Goal: Task Accomplishment & Management: Manage account settings

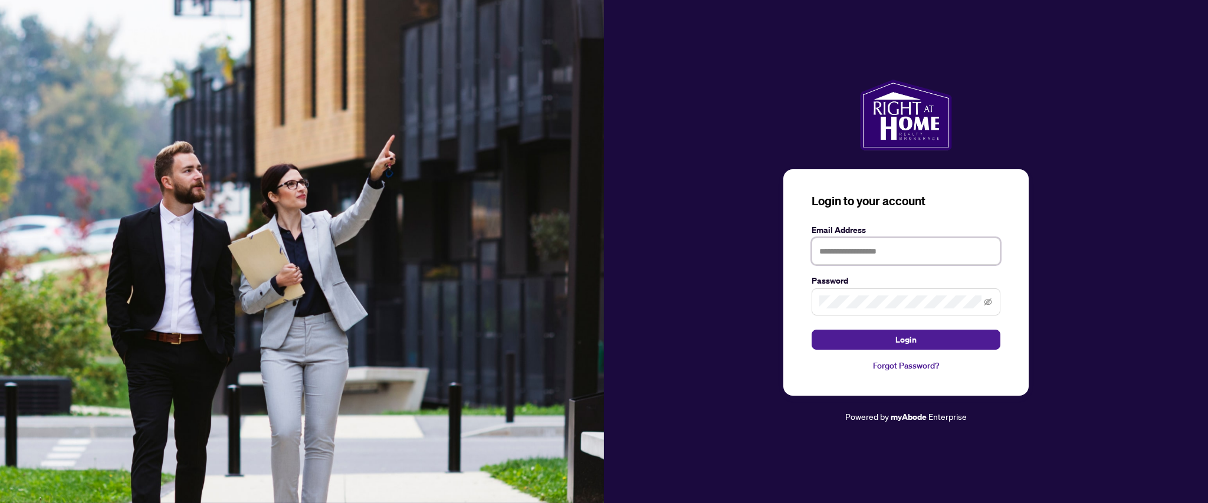
click at [845, 244] on input "text" at bounding box center [906, 251] width 189 height 27
type input "**********"
click at [812, 330] on button "Login" at bounding box center [906, 340] width 189 height 20
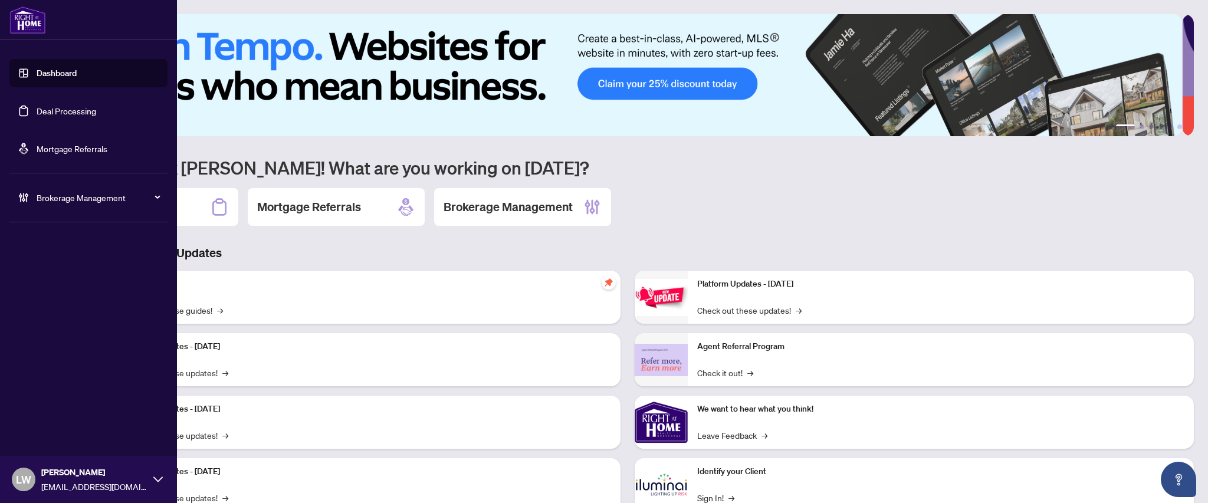
click at [41, 106] on link "Deal Processing" at bounding box center [67, 111] width 60 height 11
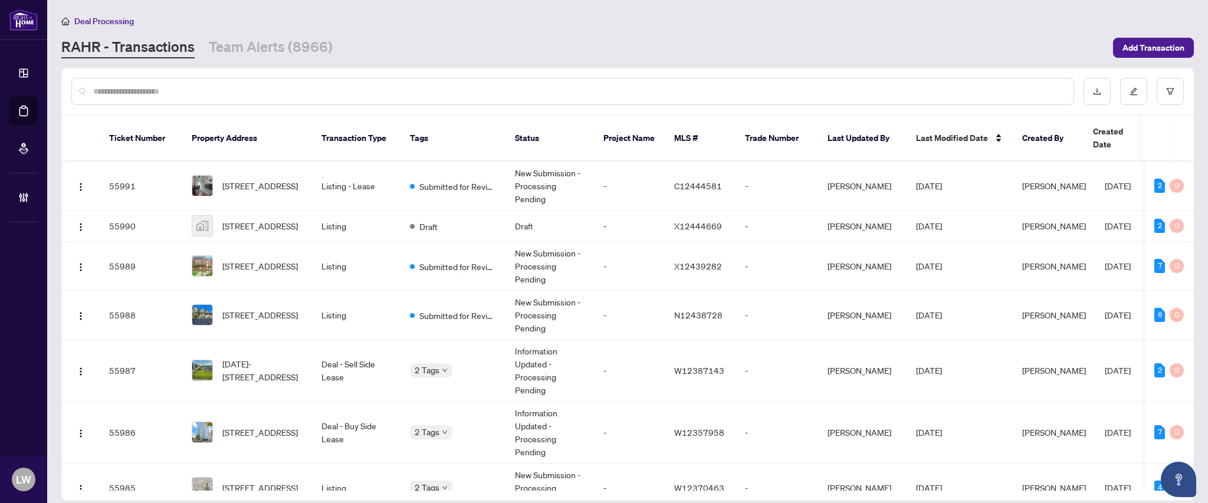
click at [452, 90] on input "text" at bounding box center [578, 91] width 971 height 13
type input "*****"
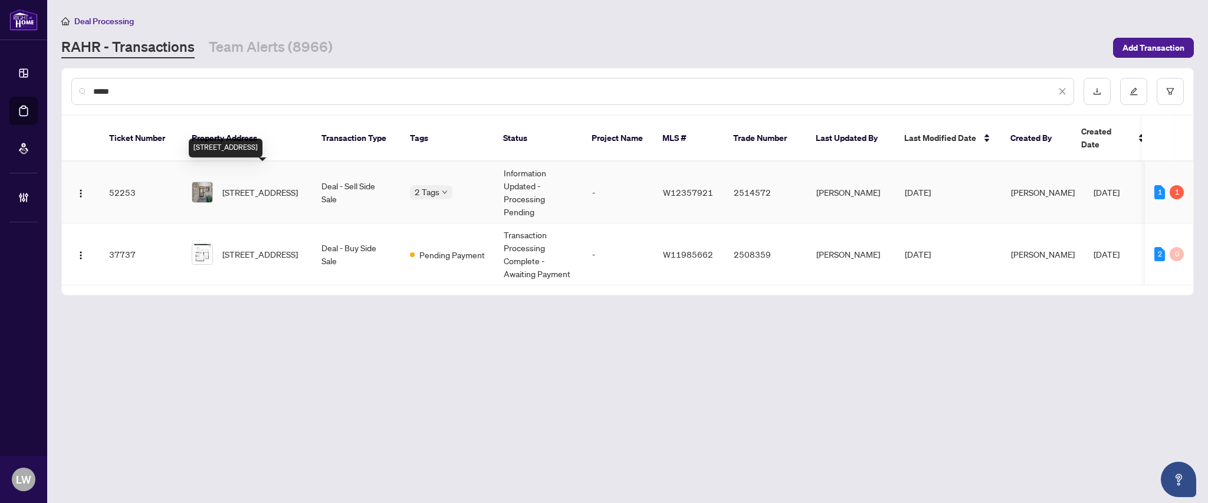
click at [273, 186] on span "[STREET_ADDRESS]" at bounding box center [260, 192] width 76 height 13
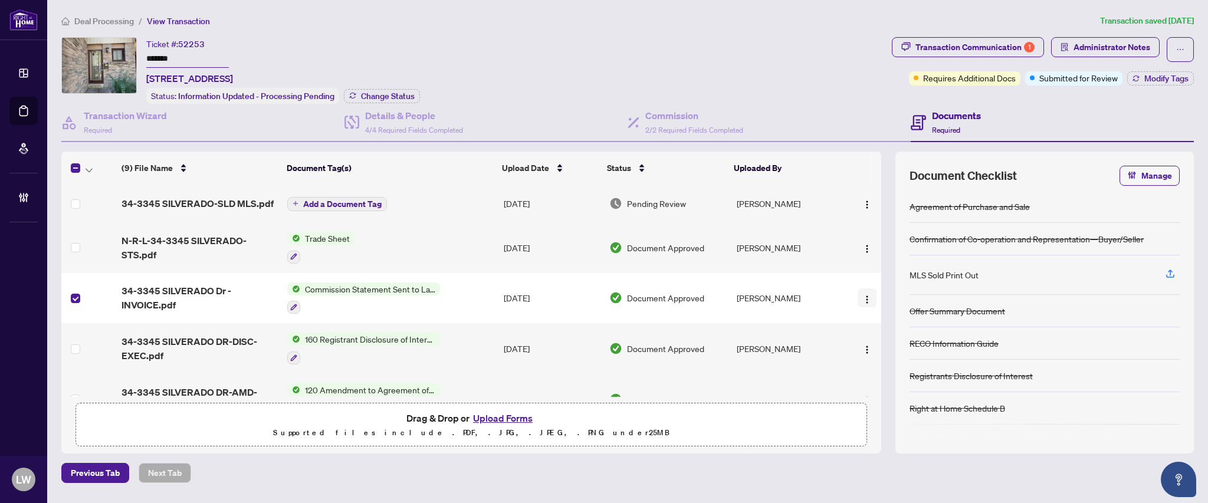
click at [863, 295] on img "button" at bounding box center [867, 299] width 9 height 9
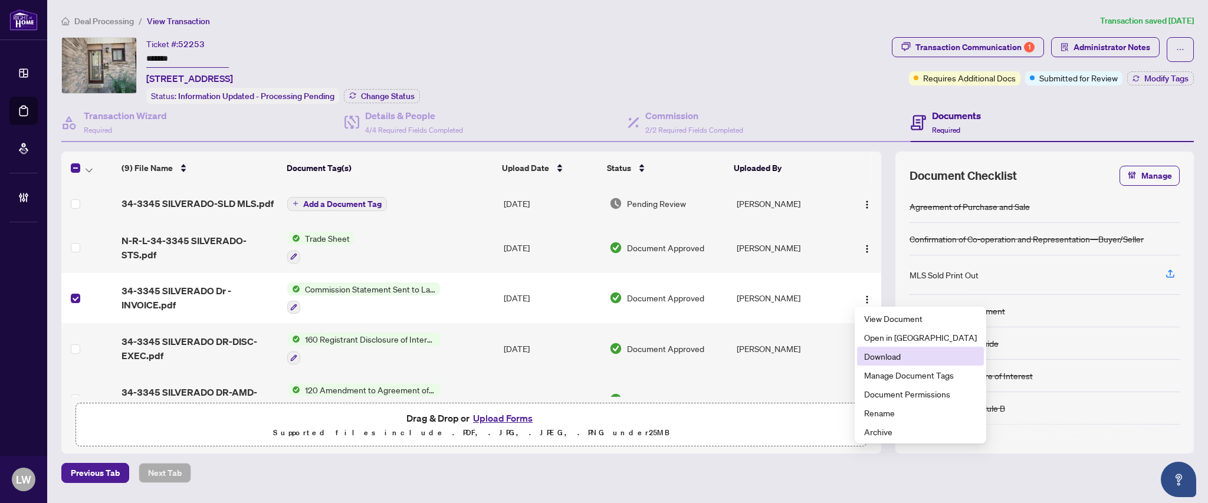
click at [891, 355] on span "Download" at bounding box center [920, 356] width 113 height 13
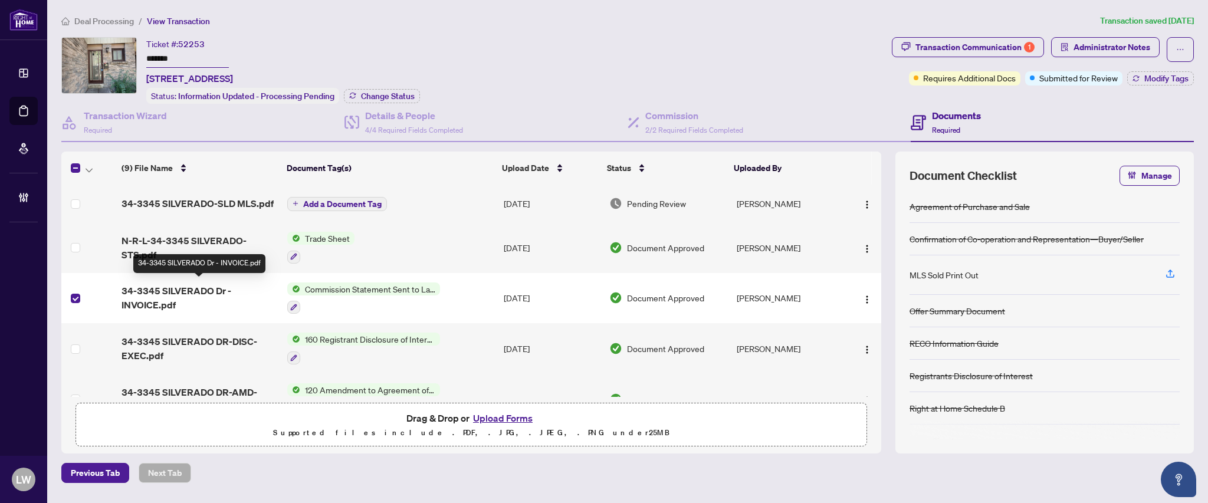
click at [182, 293] on span "34-3345 SILVERADO Dr - INVOICE.pdf" at bounding box center [200, 298] width 156 height 28
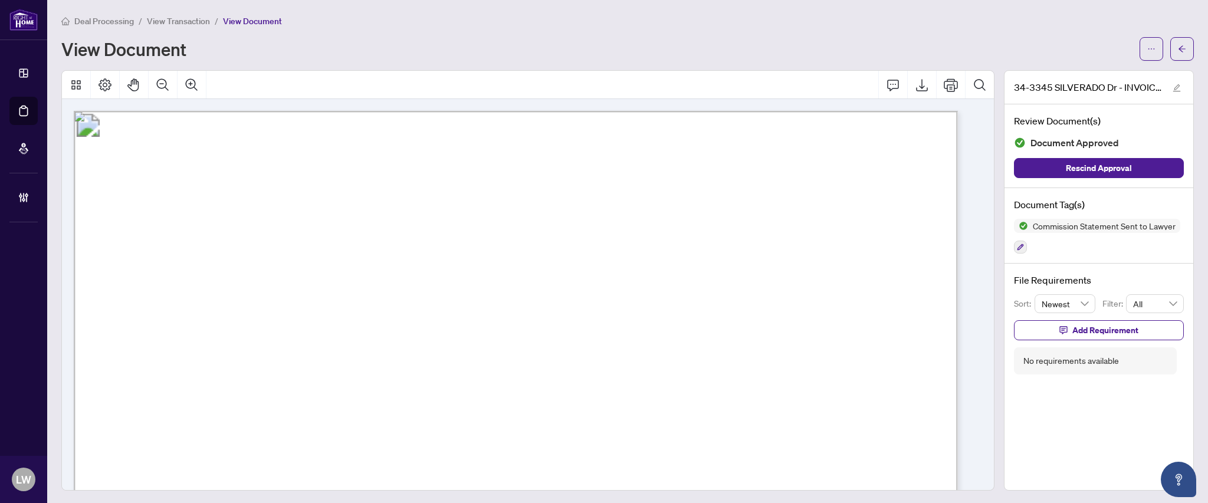
scroll to position [472, 0]
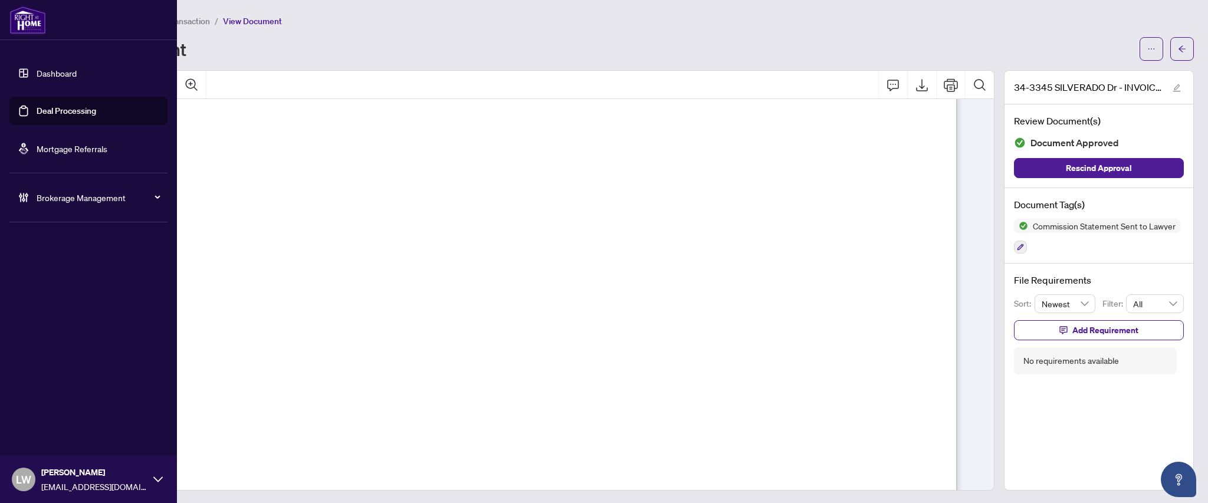
click at [48, 107] on link "Deal Processing" at bounding box center [67, 111] width 60 height 11
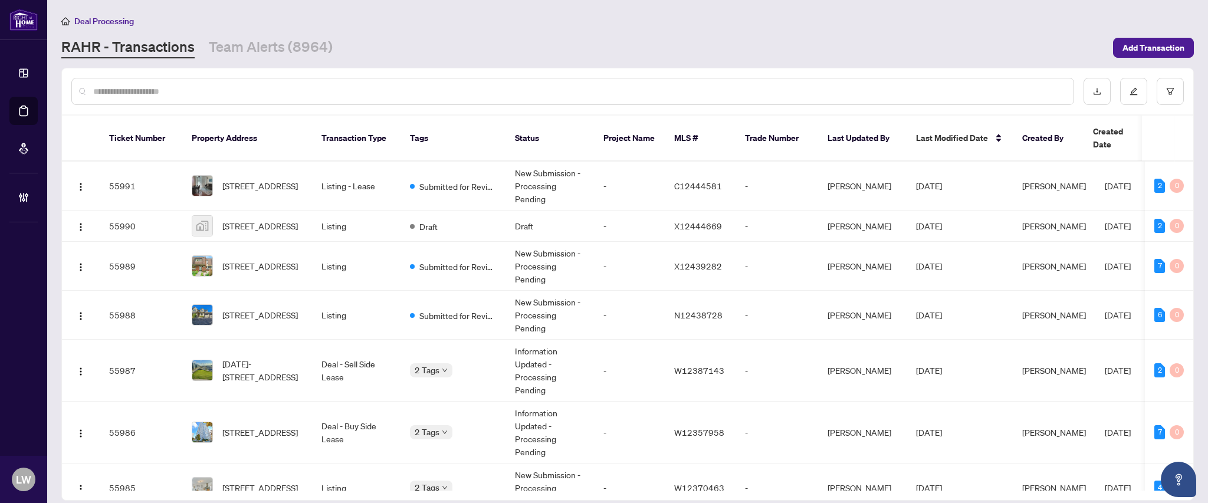
click at [428, 87] on input "text" at bounding box center [578, 91] width 971 height 13
type input "*****"
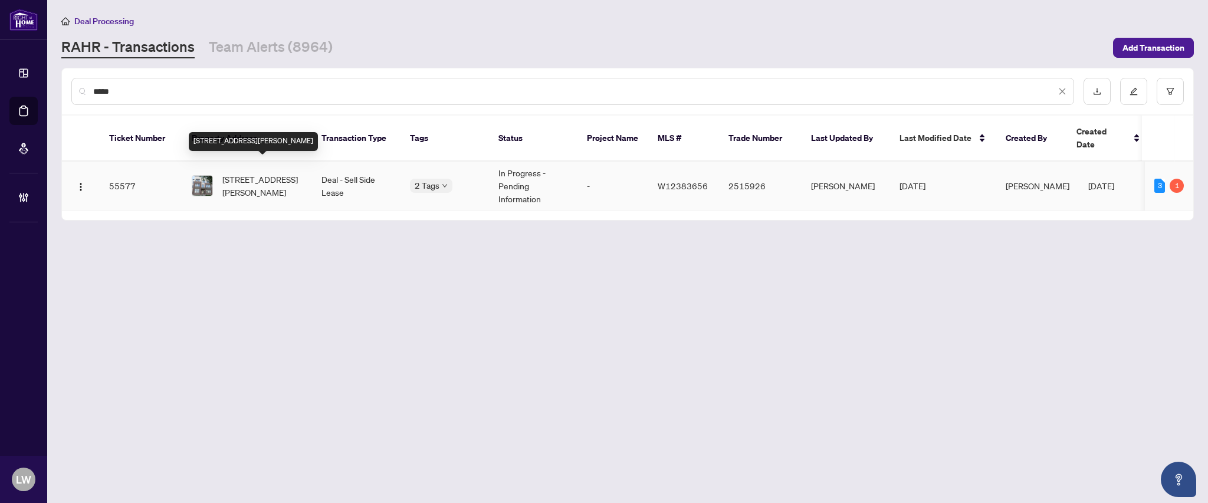
click at [247, 182] on span "[STREET_ADDRESS][PERSON_NAME]" at bounding box center [262, 186] width 80 height 26
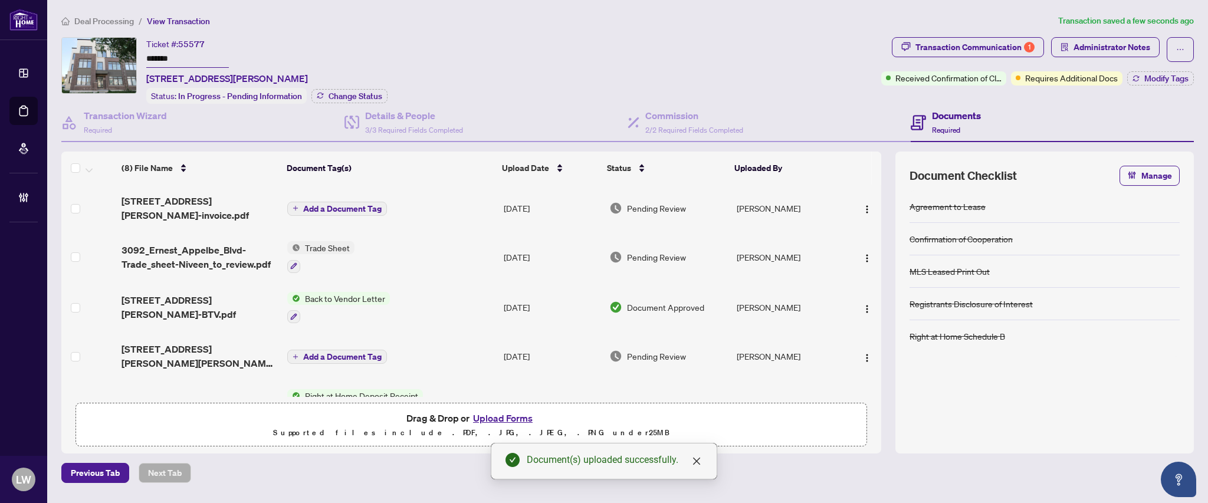
click at [333, 207] on span "Add a Document Tag" at bounding box center [342, 209] width 78 height 8
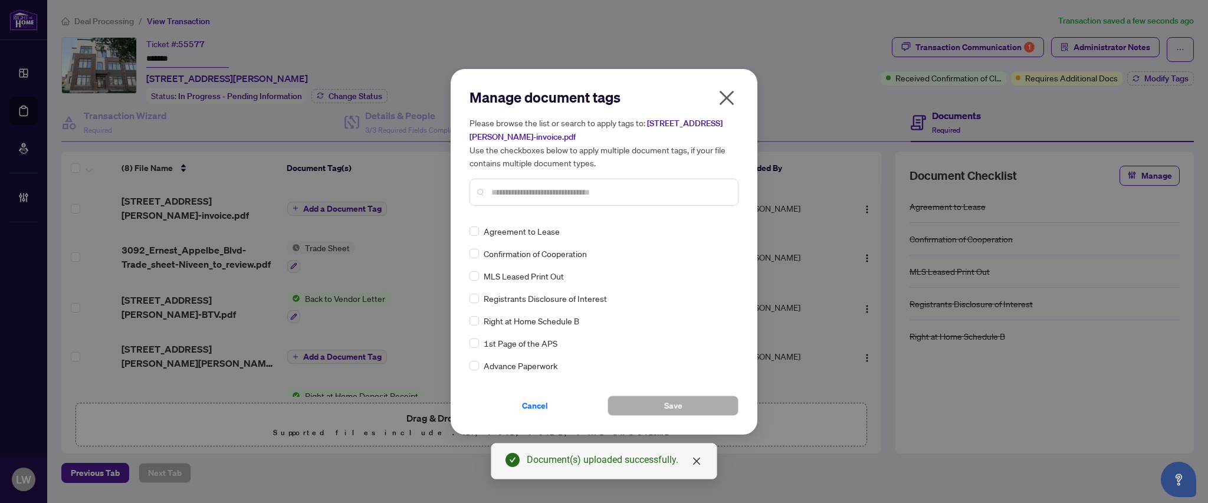
click at [539, 197] on input "text" at bounding box center [609, 192] width 237 height 13
type input "****"
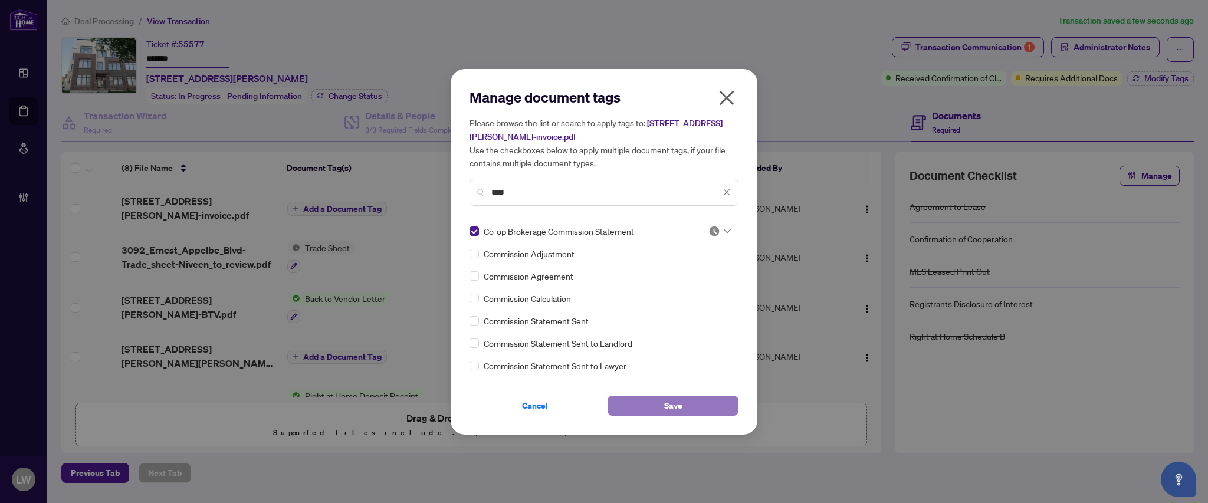
click at [680, 408] on span "Save" at bounding box center [673, 405] width 18 height 19
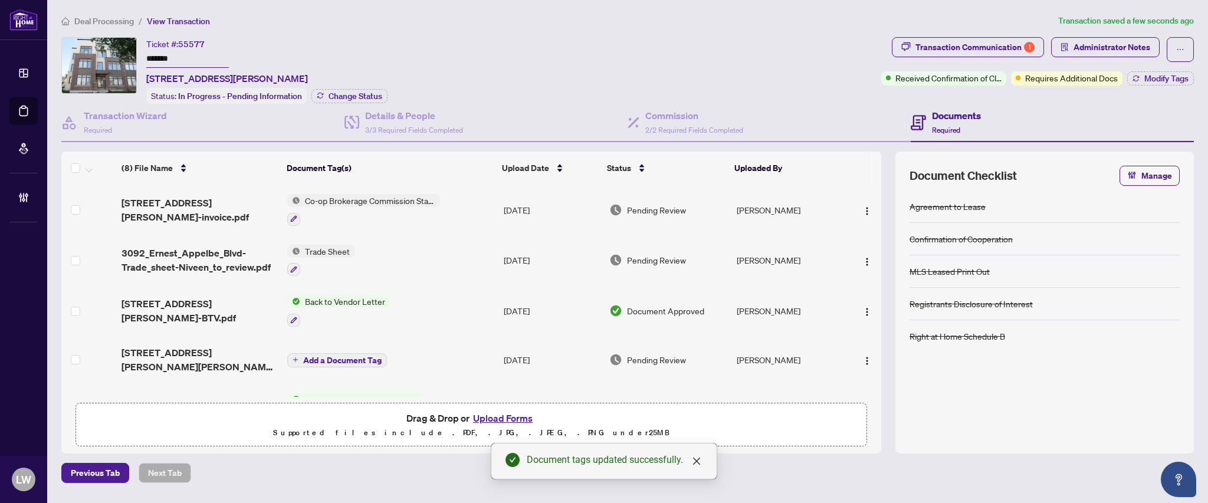
click at [656, 204] on span "Pending Review" at bounding box center [656, 210] width 59 height 13
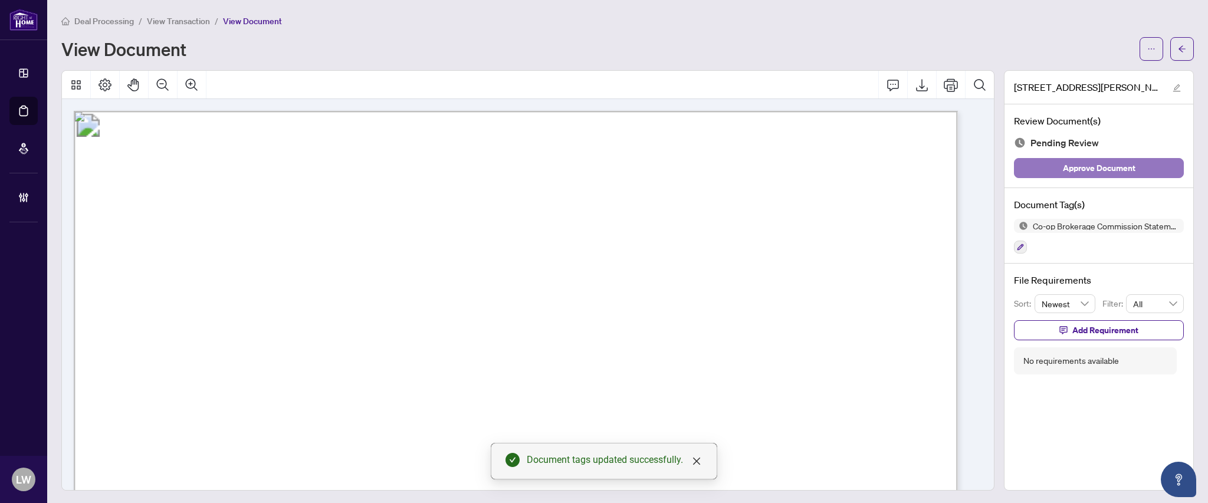
click at [1063, 172] on span "Approve Document" at bounding box center [1099, 168] width 73 height 19
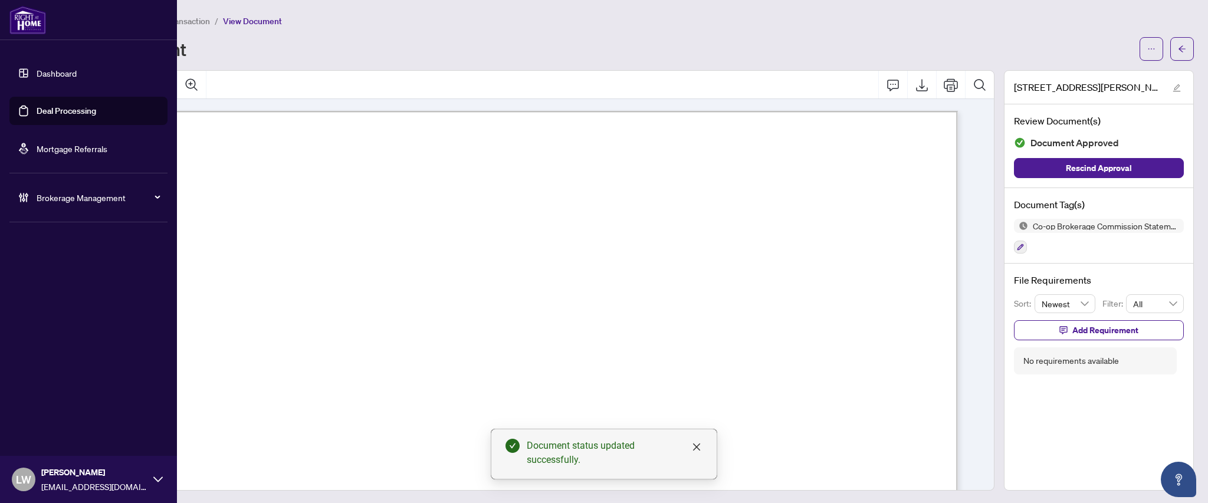
click at [51, 114] on link "Deal Processing" at bounding box center [67, 111] width 60 height 11
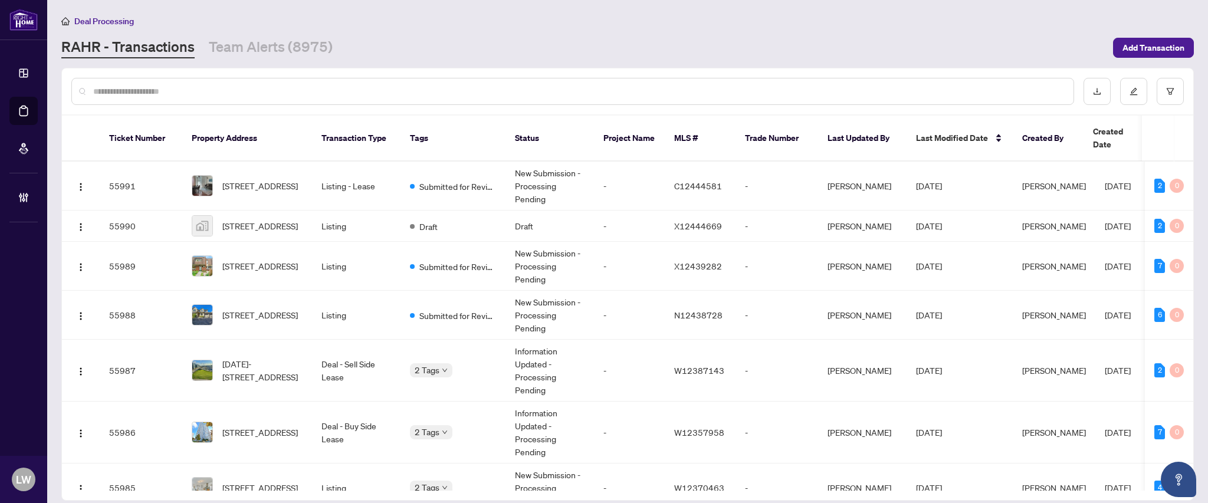
click at [455, 95] on input "text" at bounding box center [578, 91] width 971 height 13
type input "*****"
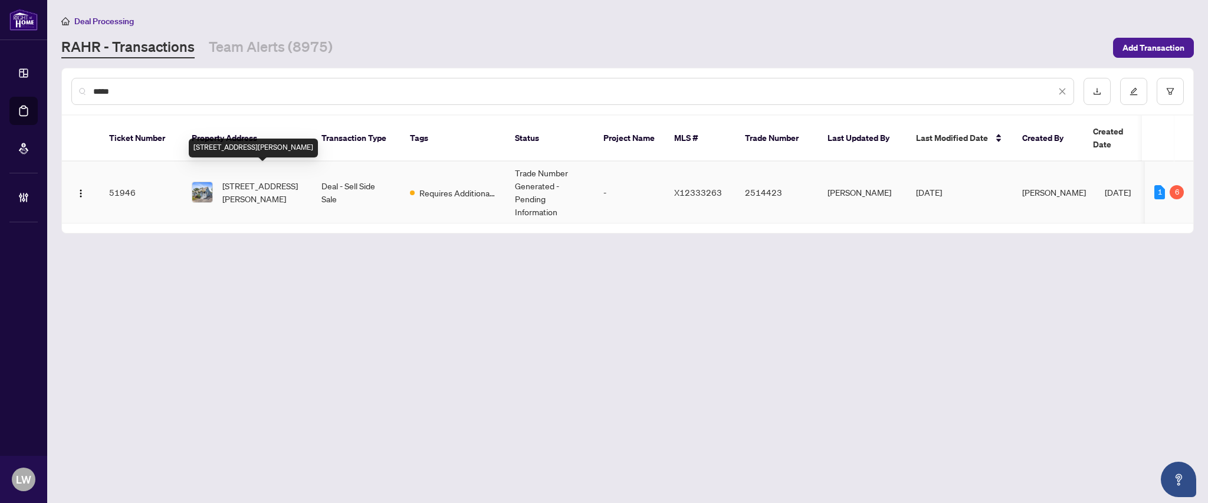
click at [234, 183] on span "[STREET_ADDRESS][PERSON_NAME]" at bounding box center [262, 192] width 80 height 26
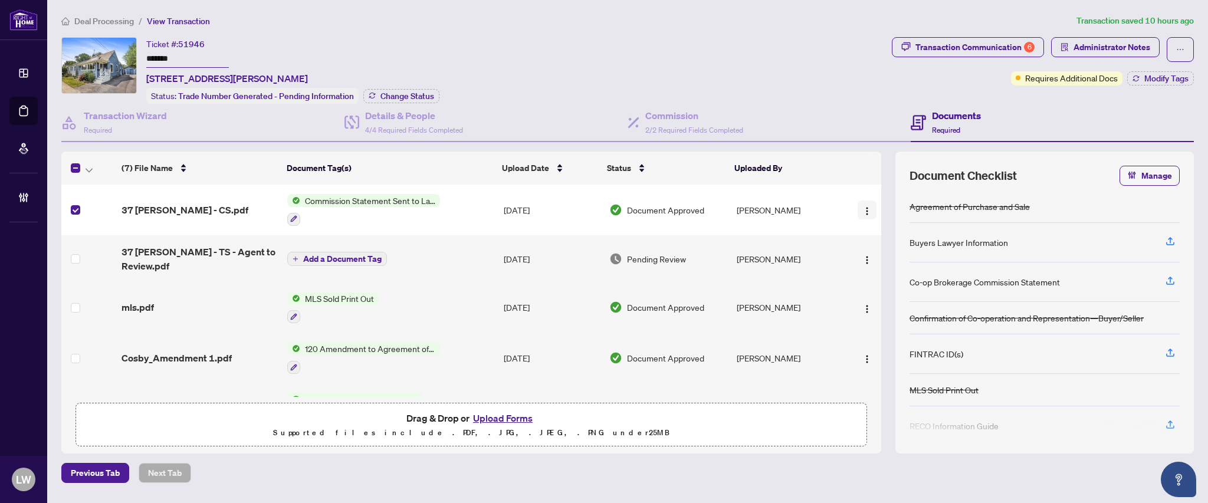
click at [865, 208] on img "button" at bounding box center [867, 211] width 9 height 9
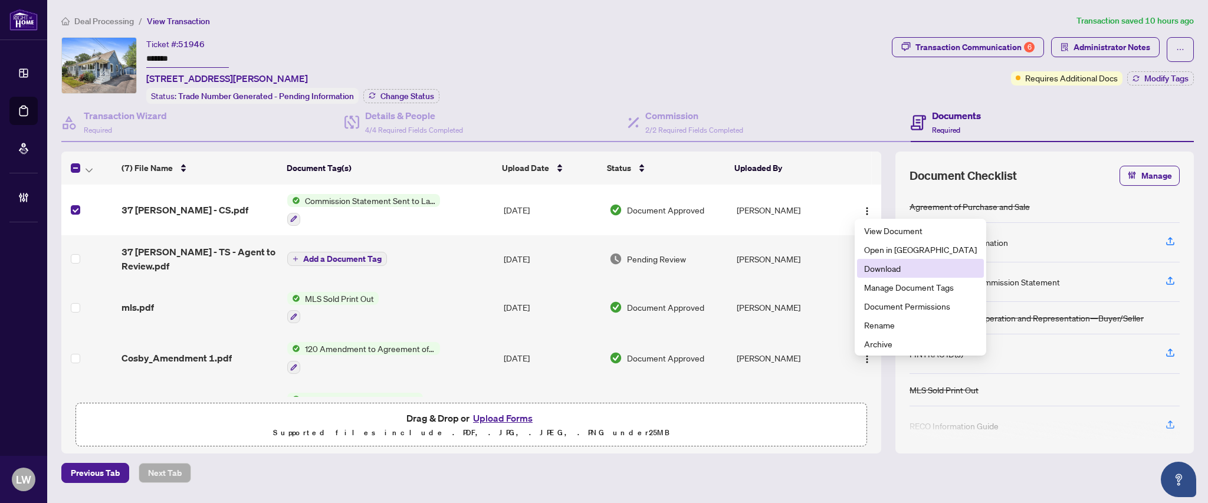
click at [877, 267] on span "Download" at bounding box center [920, 268] width 113 height 13
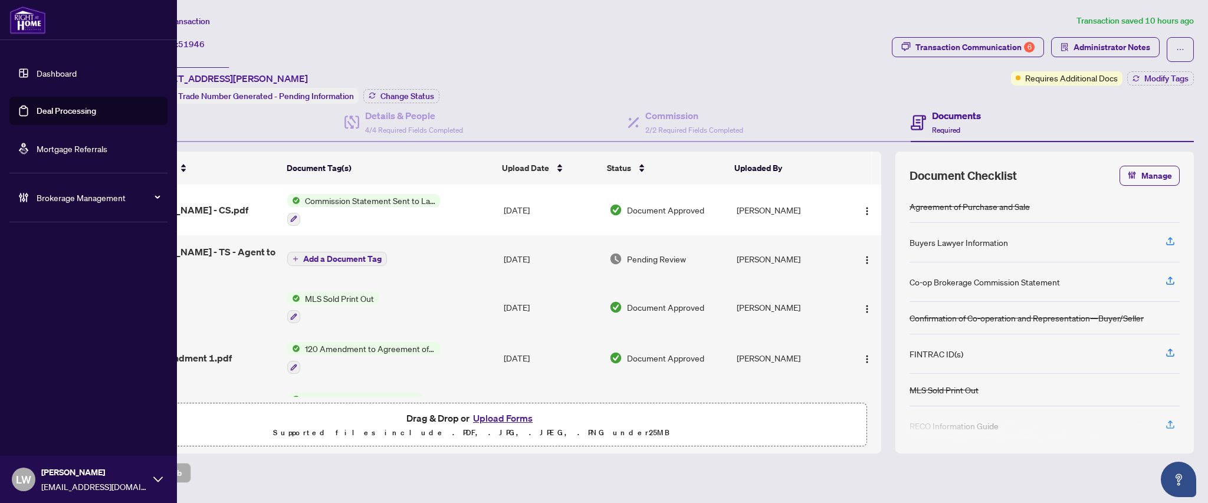
click at [55, 112] on link "Deal Processing" at bounding box center [67, 111] width 60 height 11
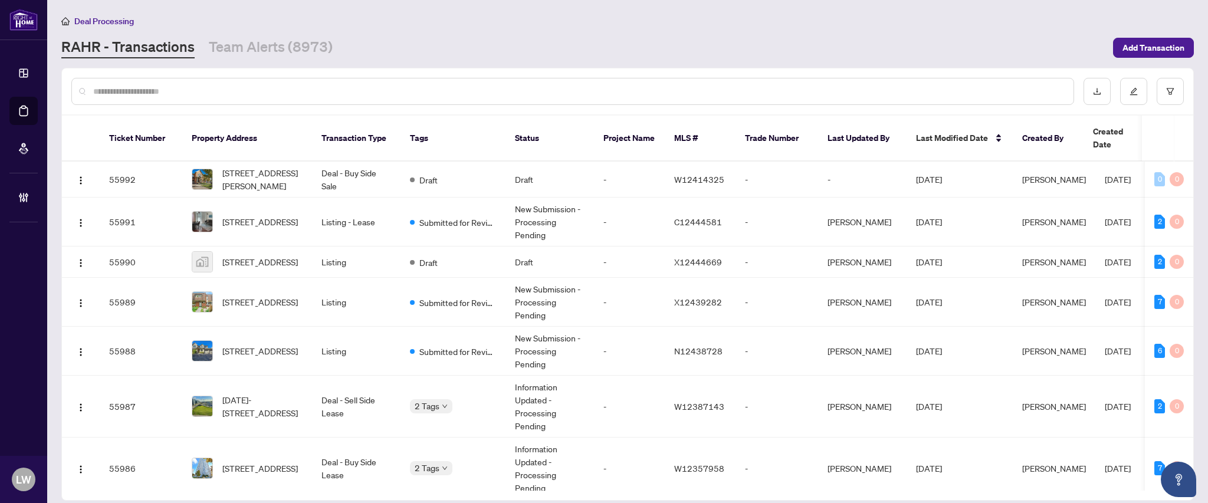
click at [396, 95] on input "text" at bounding box center [578, 91] width 971 height 13
type input "*****"
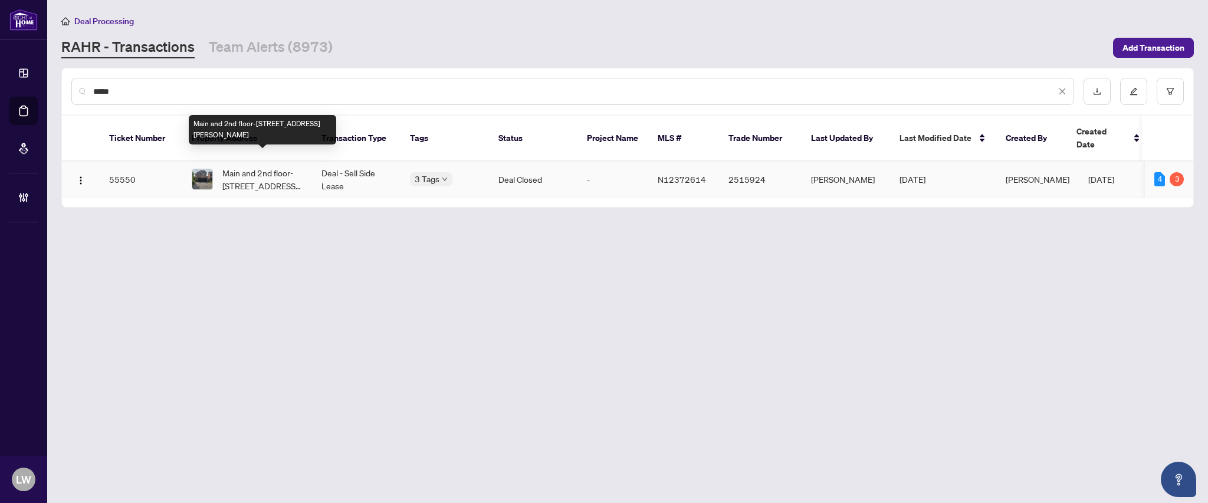
click at [277, 166] on span "Main and 2nd floor-[STREET_ADDRESS][PERSON_NAME]" at bounding box center [262, 179] width 80 height 26
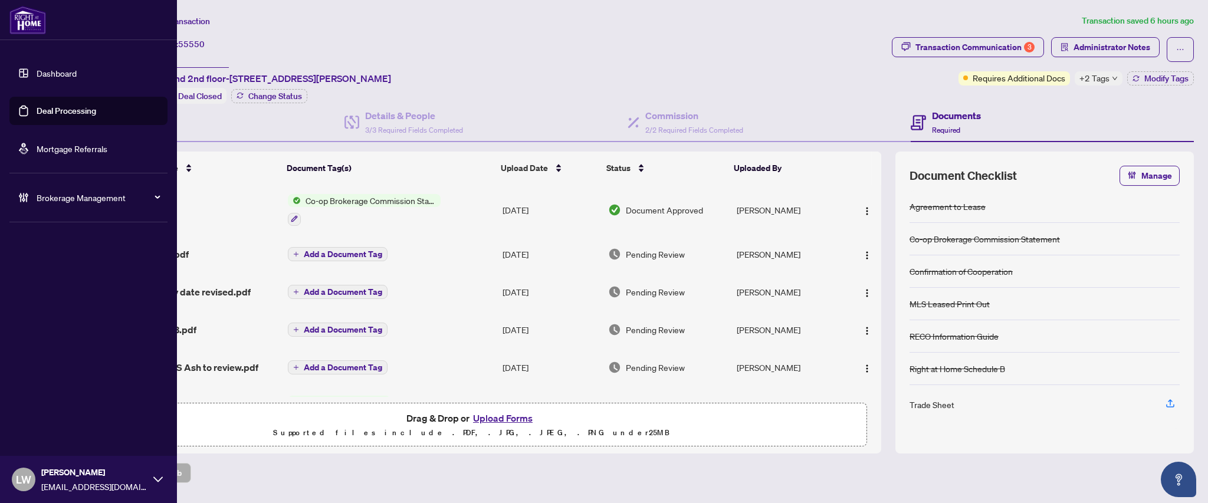
click at [37, 107] on link "Deal Processing" at bounding box center [67, 111] width 60 height 11
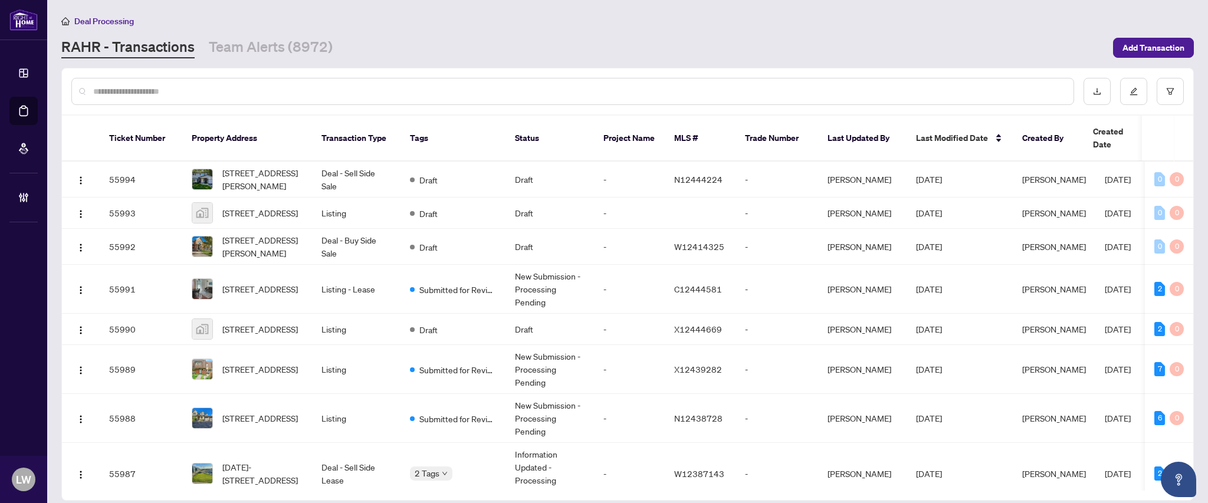
click at [407, 87] on input "text" at bounding box center [578, 91] width 971 height 13
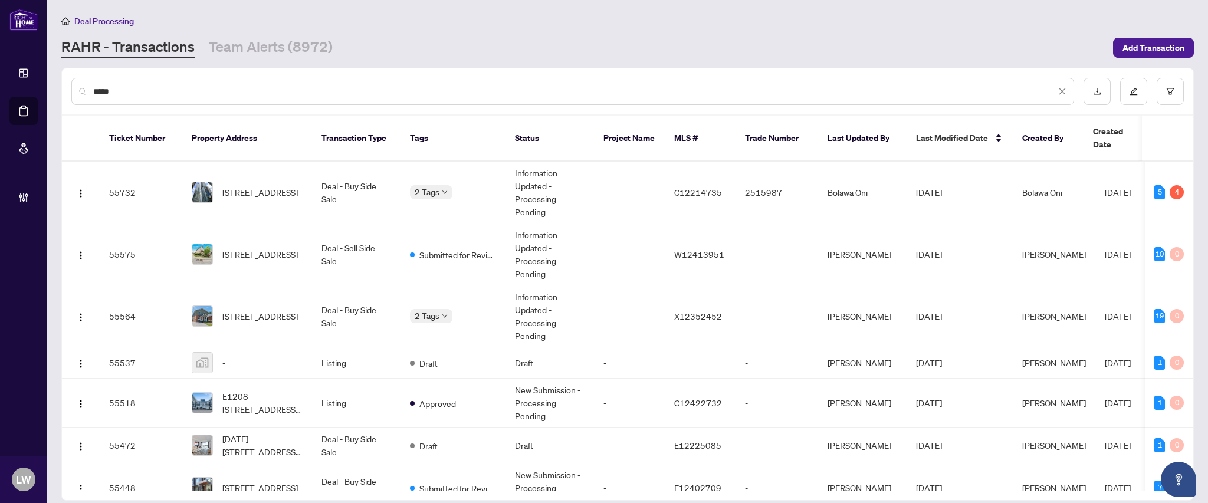
type input "*****"
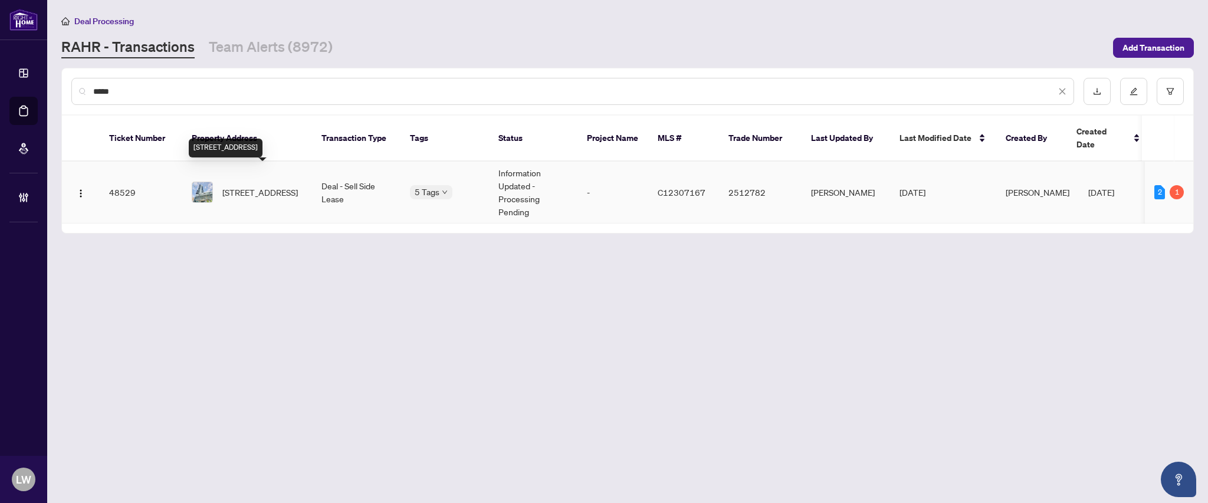
click at [261, 186] on span "[STREET_ADDRESS]" at bounding box center [260, 192] width 76 height 13
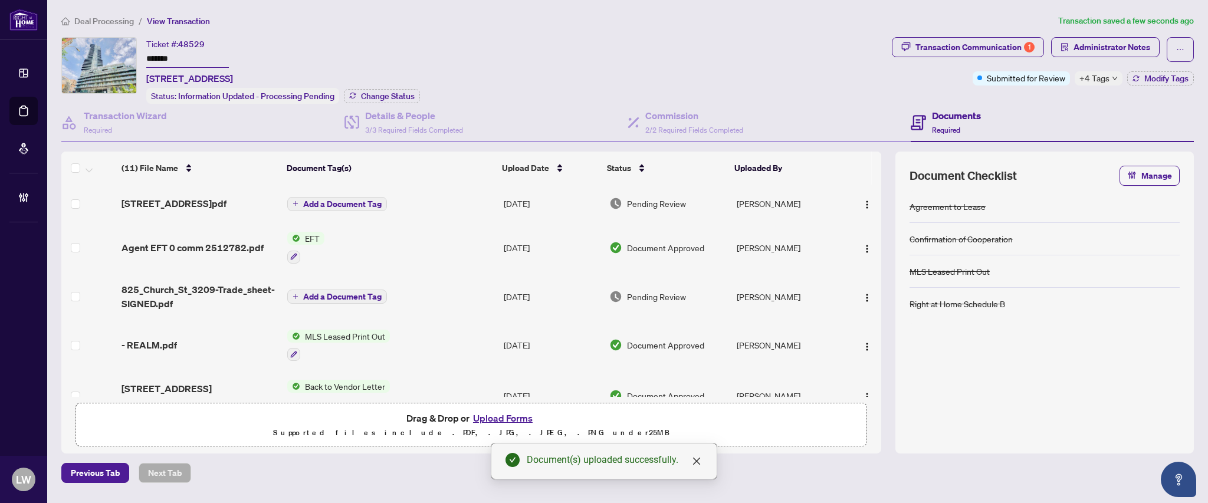
click at [327, 207] on span "Add a Document Tag" at bounding box center [342, 204] width 78 height 8
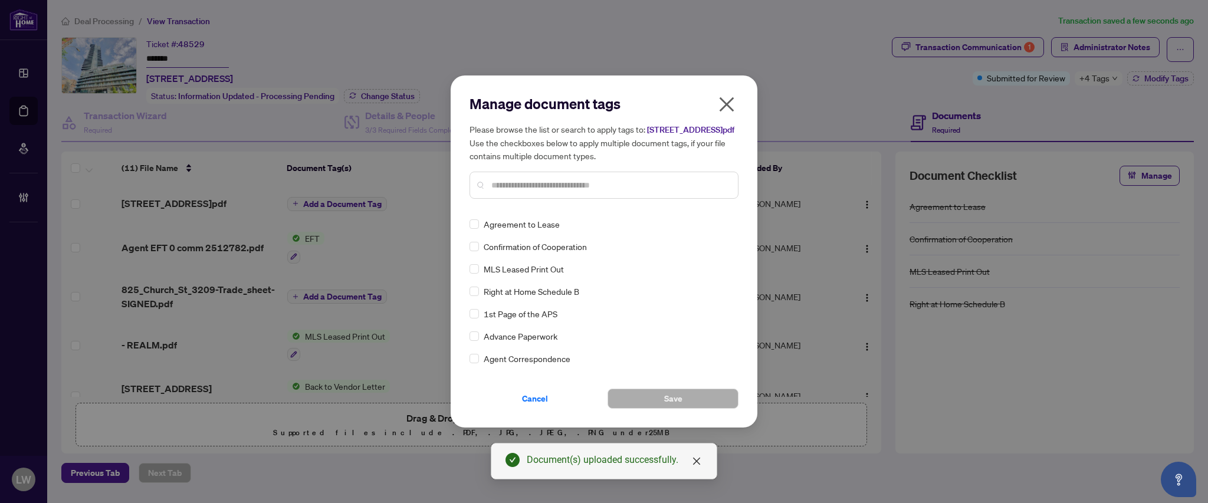
click at [517, 192] on input "text" at bounding box center [609, 185] width 237 height 13
type input "****"
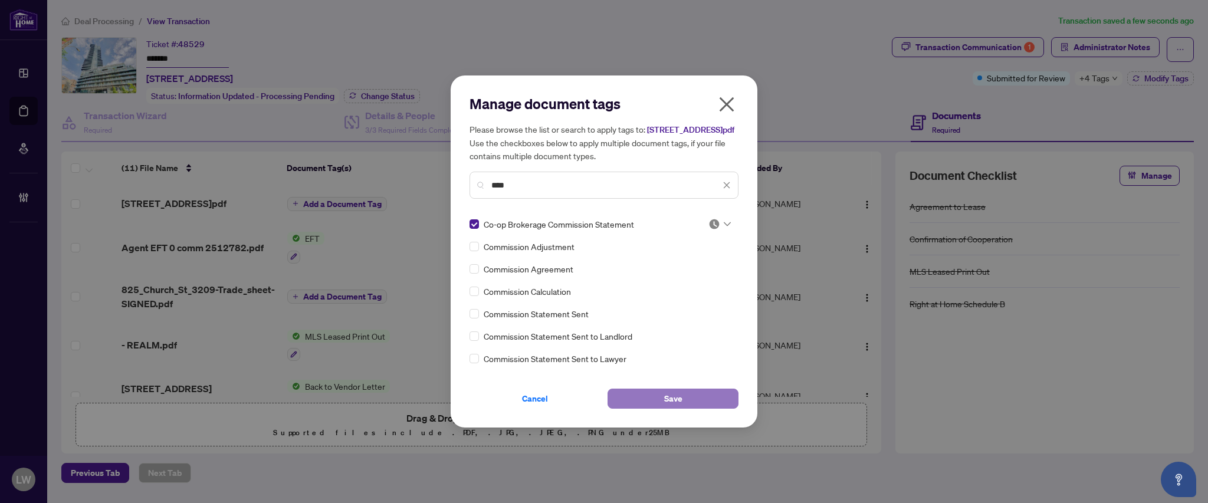
click at [644, 408] on button "Save" at bounding box center [673, 399] width 131 height 20
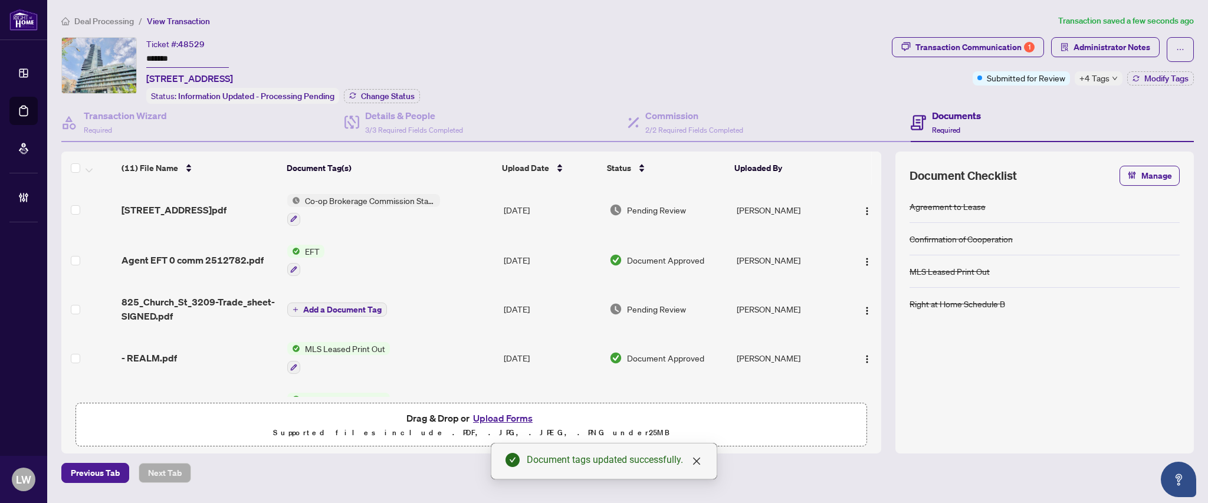
click at [658, 206] on span "Pending Review" at bounding box center [656, 210] width 59 height 13
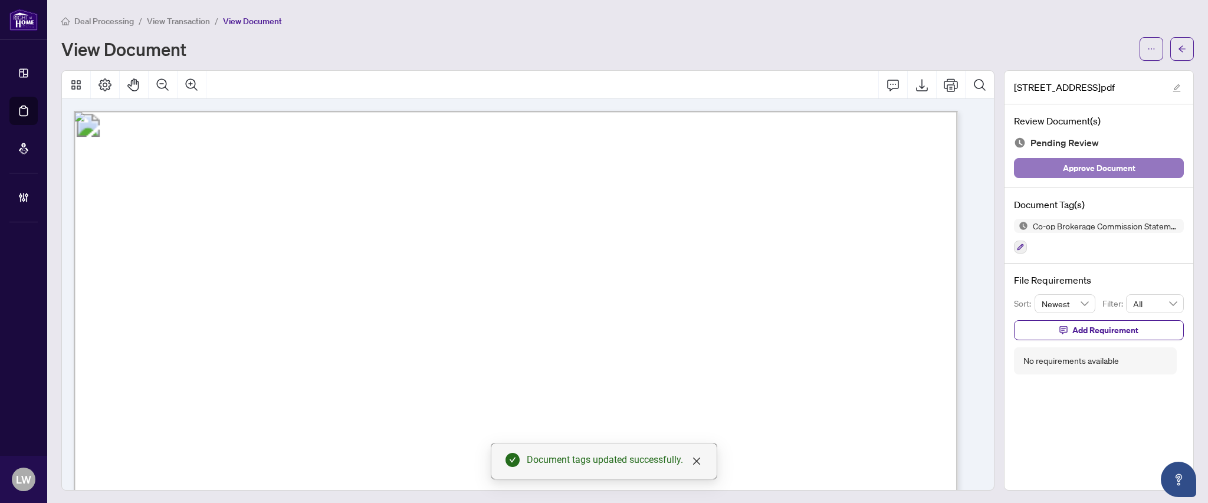
click at [1067, 173] on span "Approve Document" at bounding box center [1099, 168] width 73 height 19
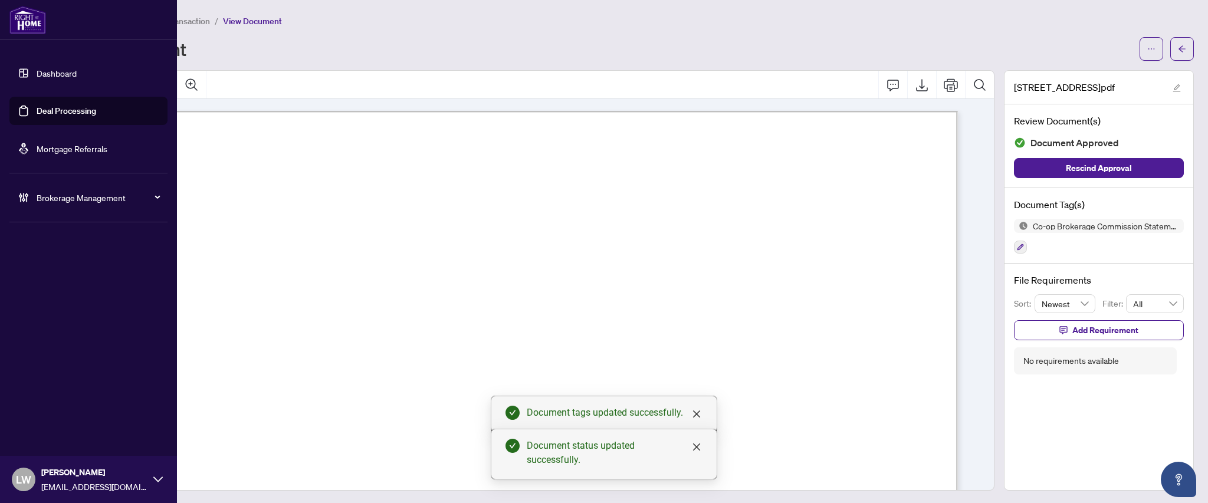
click at [53, 116] on link "Deal Processing" at bounding box center [67, 111] width 60 height 11
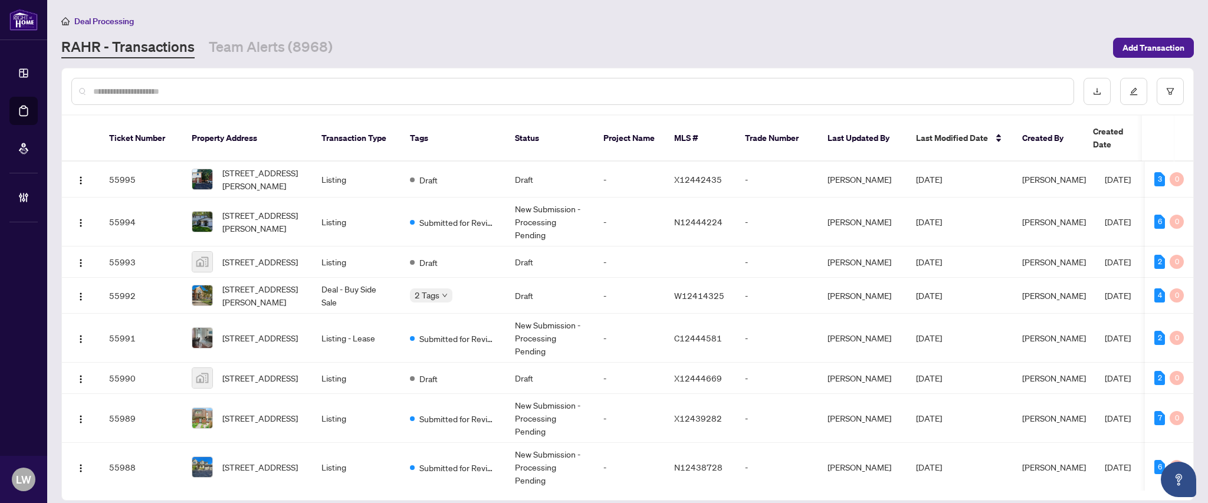
click at [324, 92] on input "text" at bounding box center [578, 91] width 971 height 13
type input "*****"
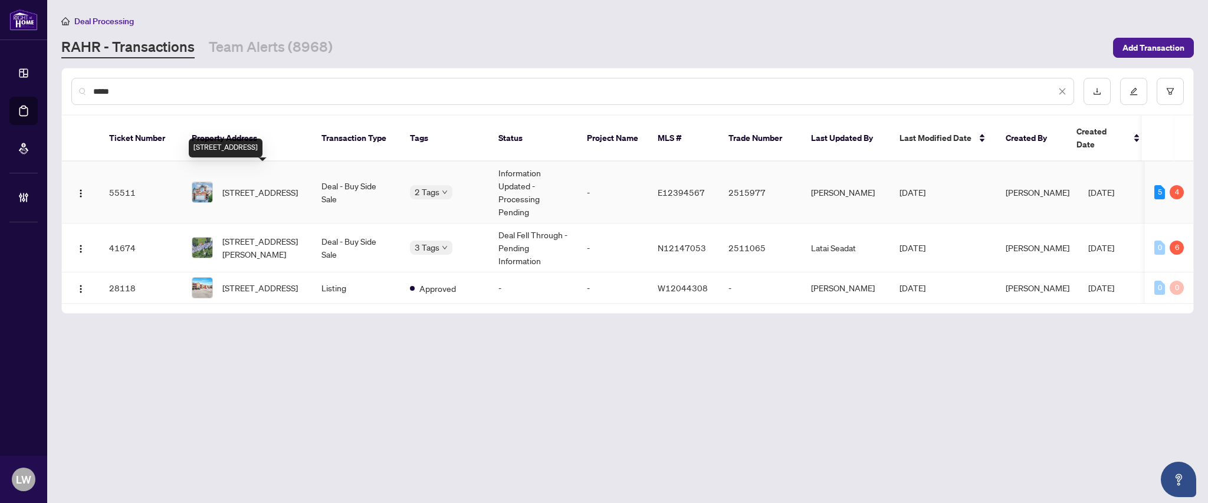
click at [253, 186] on span "[STREET_ADDRESS]" at bounding box center [260, 192] width 76 height 13
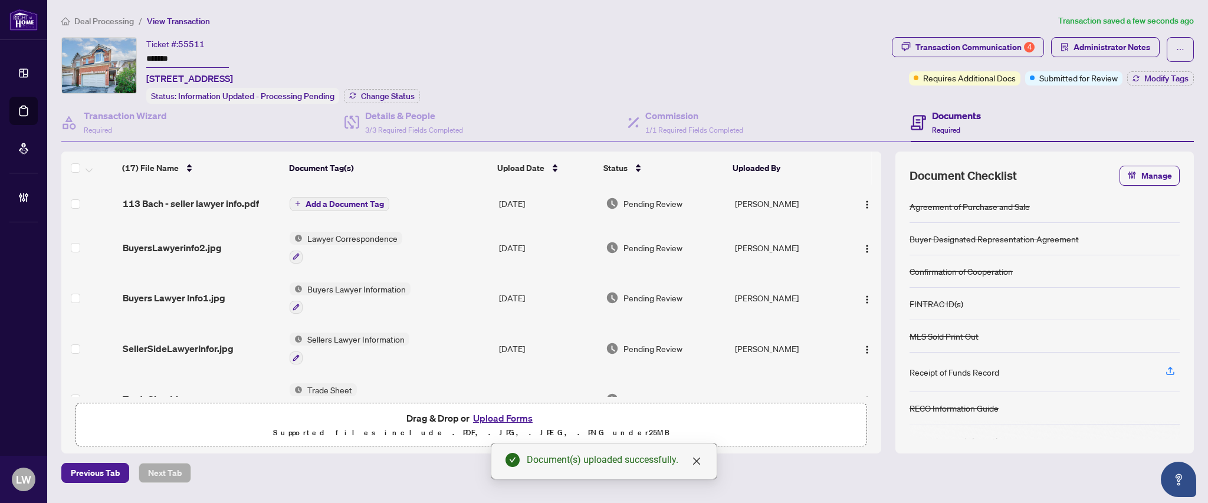
click at [355, 200] on span "Add a Document Tag" at bounding box center [345, 204] width 78 height 8
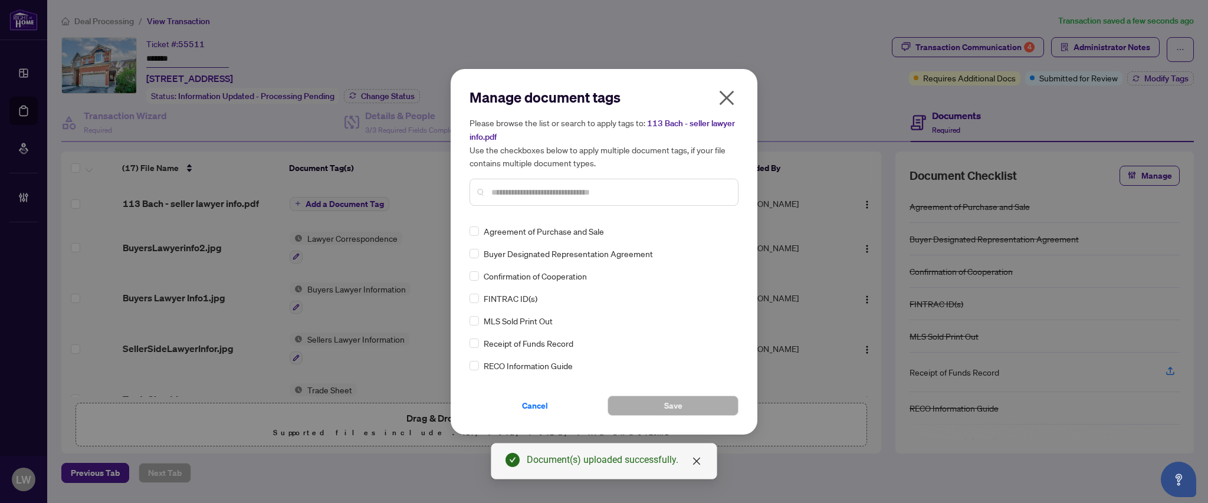
click at [569, 186] on input "text" at bounding box center [609, 192] width 237 height 13
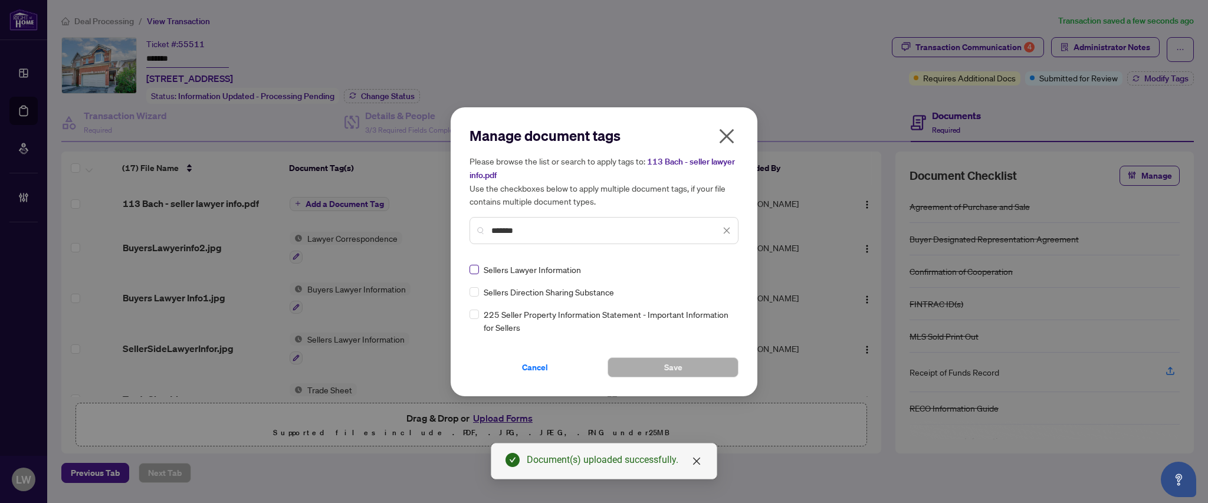
type input "*******"
click at [645, 365] on button "Save" at bounding box center [673, 368] width 131 height 20
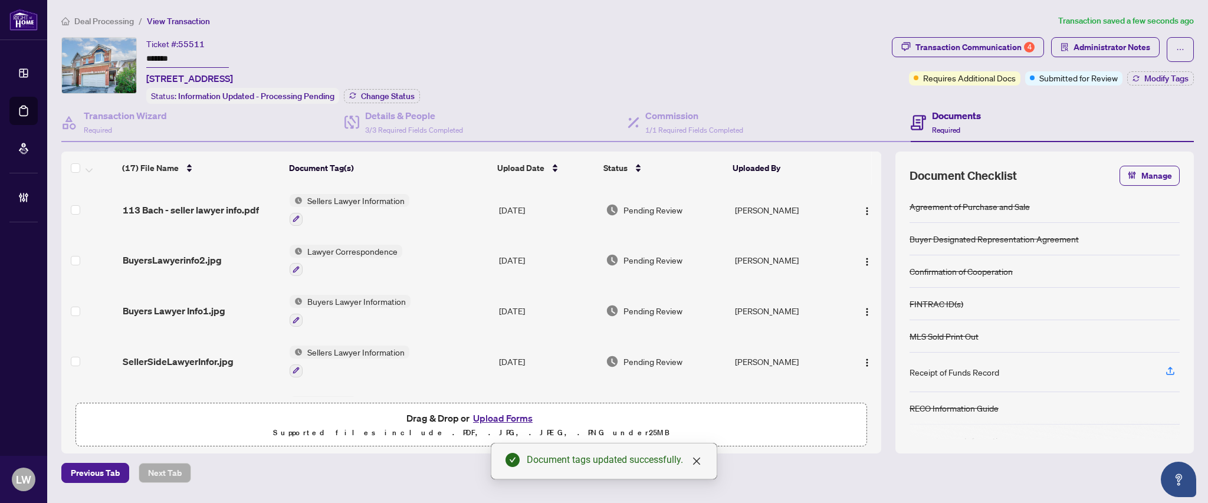
click at [662, 206] on span "Pending Review" at bounding box center [653, 210] width 59 height 13
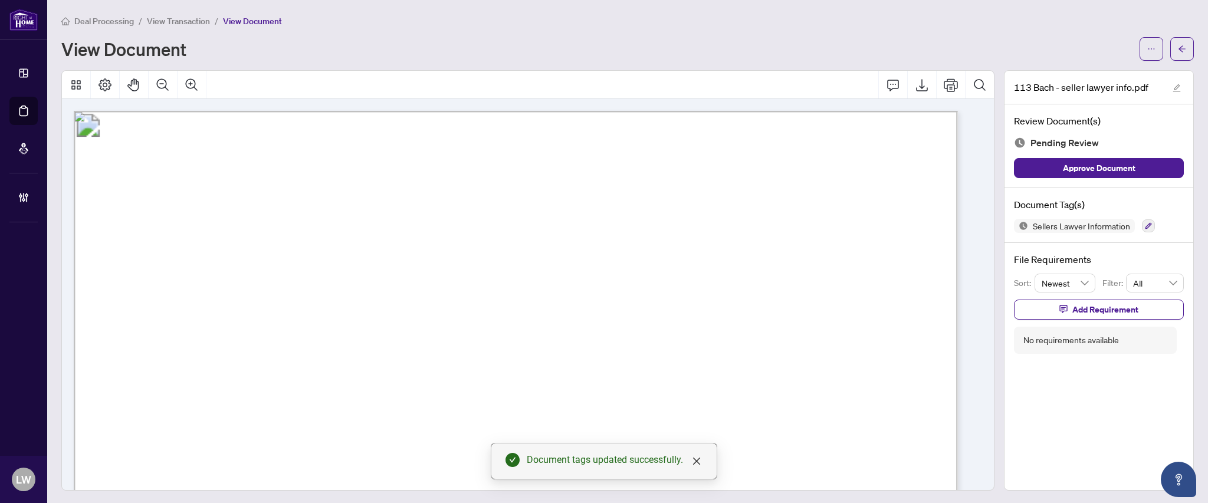
click at [1081, 178] on div "Review Document(s) Pending Review Approve Document" at bounding box center [1099, 146] width 189 height 84
click at [1067, 170] on span "Approve Document" at bounding box center [1099, 168] width 73 height 19
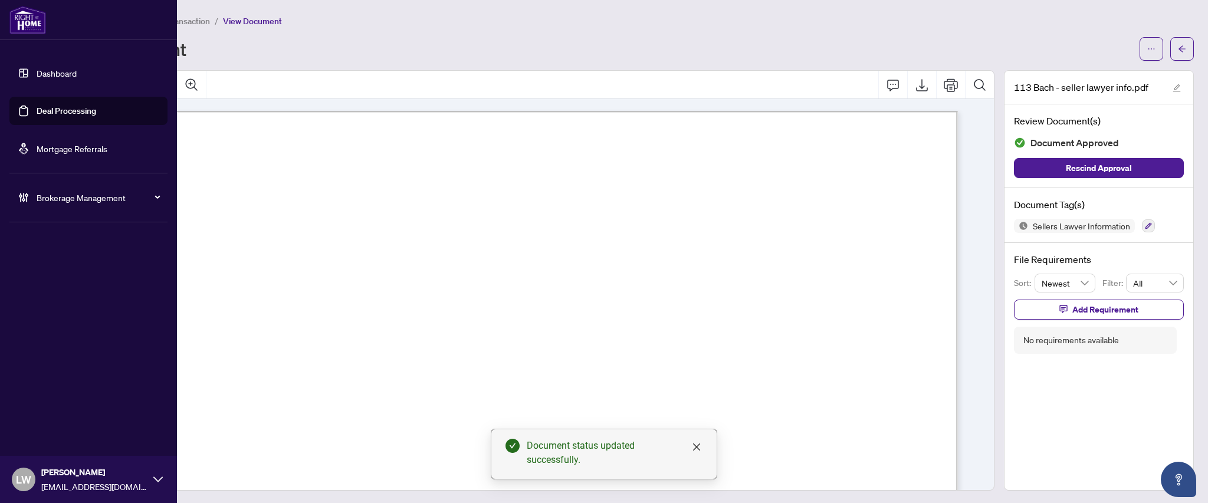
click at [37, 112] on link "Deal Processing" at bounding box center [67, 111] width 60 height 11
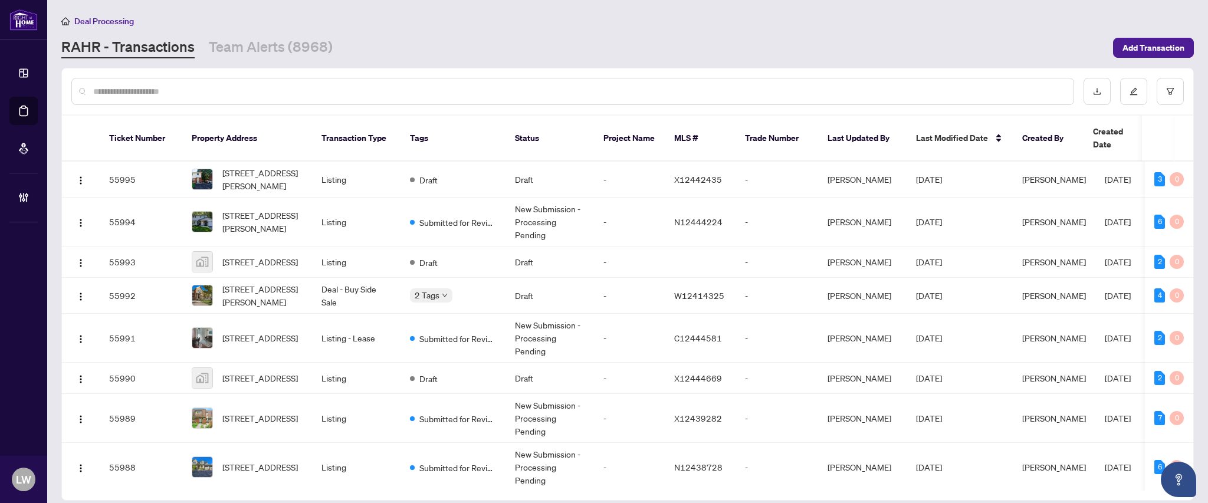
click at [405, 93] on input "text" at bounding box center [578, 91] width 971 height 13
type input "*****"
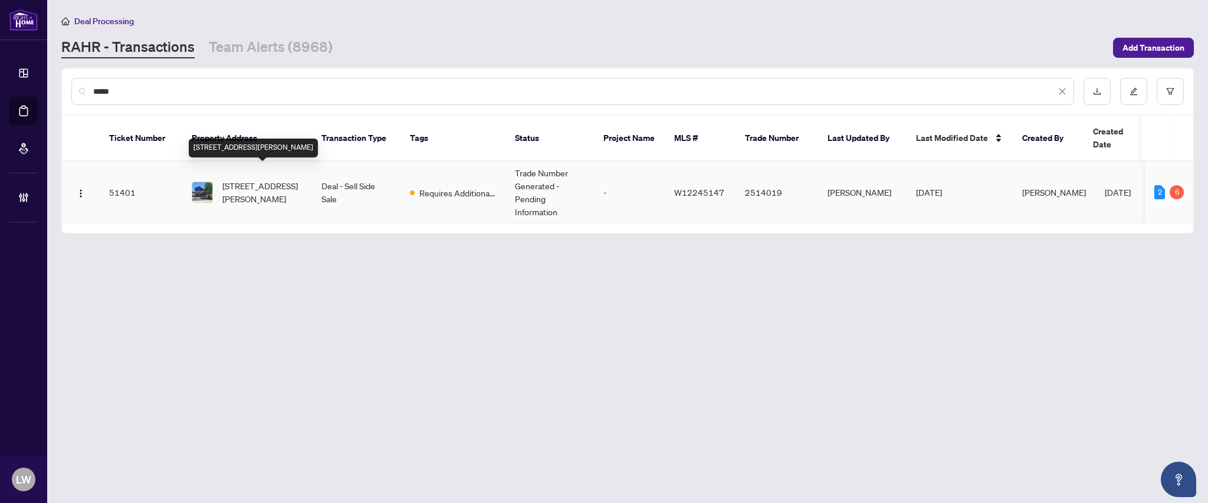
click at [264, 179] on span "[STREET_ADDRESS][PERSON_NAME]" at bounding box center [262, 192] width 80 height 26
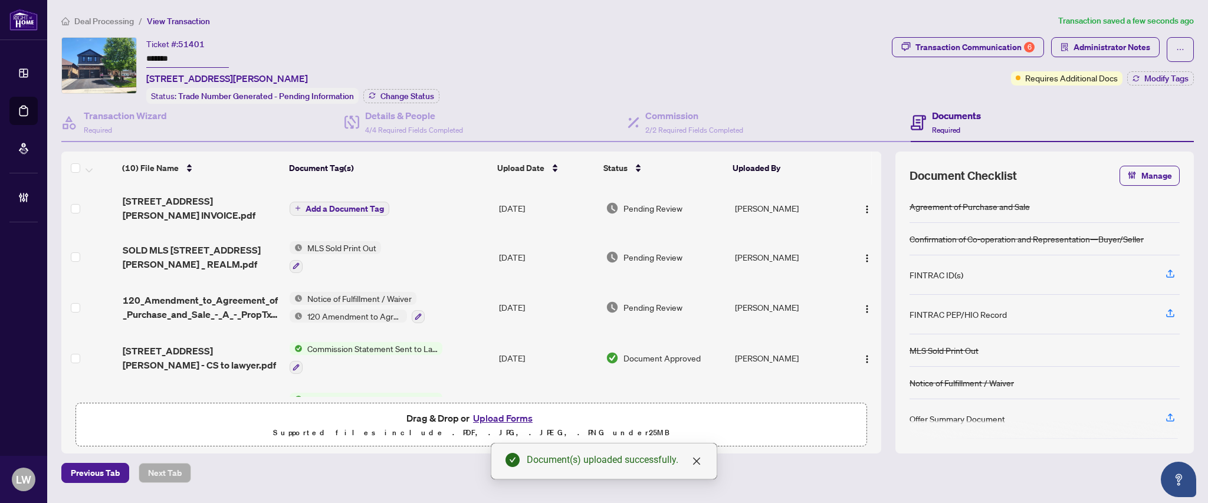
click at [346, 205] on span "Add a Document Tag" at bounding box center [345, 209] width 78 height 8
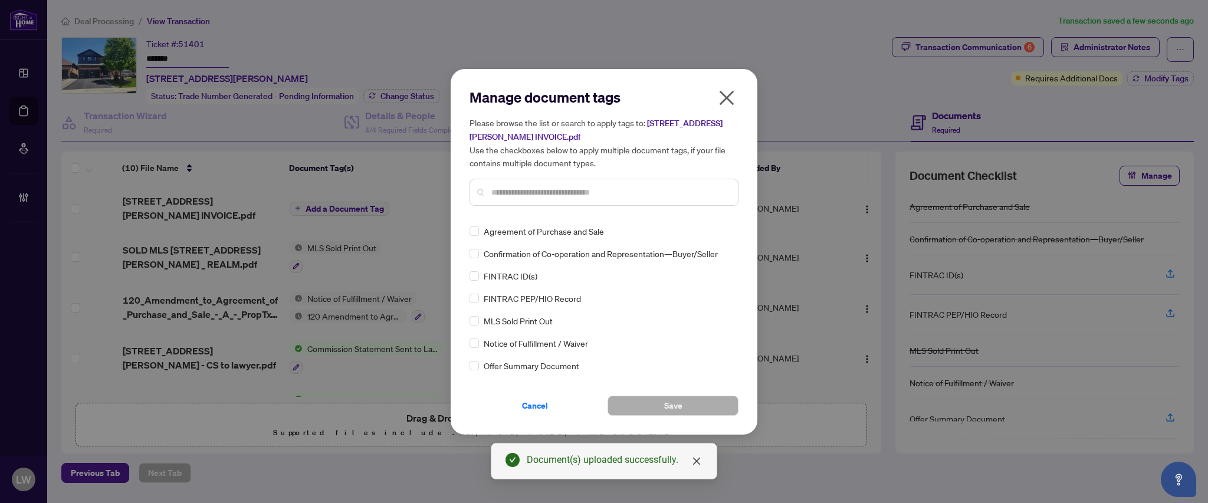
click at [548, 192] on input "text" at bounding box center [609, 192] width 237 height 13
type input "****"
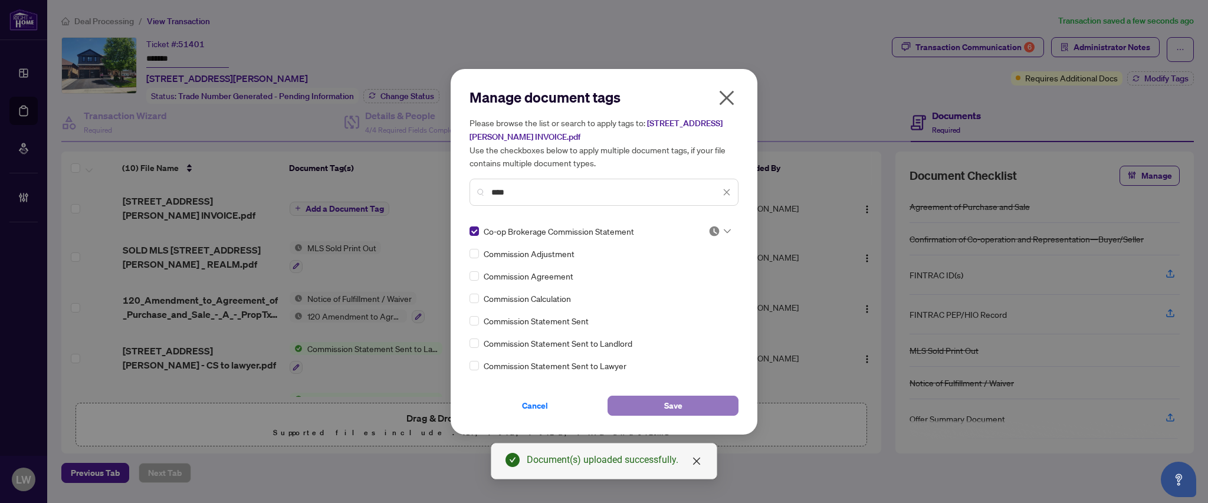
click at [657, 414] on button "Save" at bounding box center [673, 406] width 131 height 20
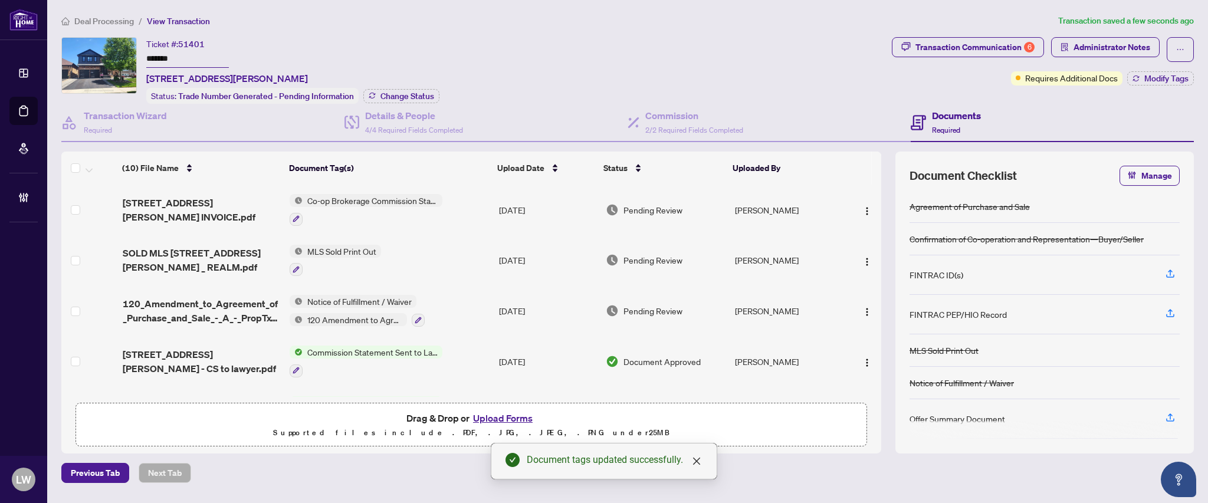
click at [657, 208] on span "Pending Review" at bounding box center [653, 210] width 59 height 13
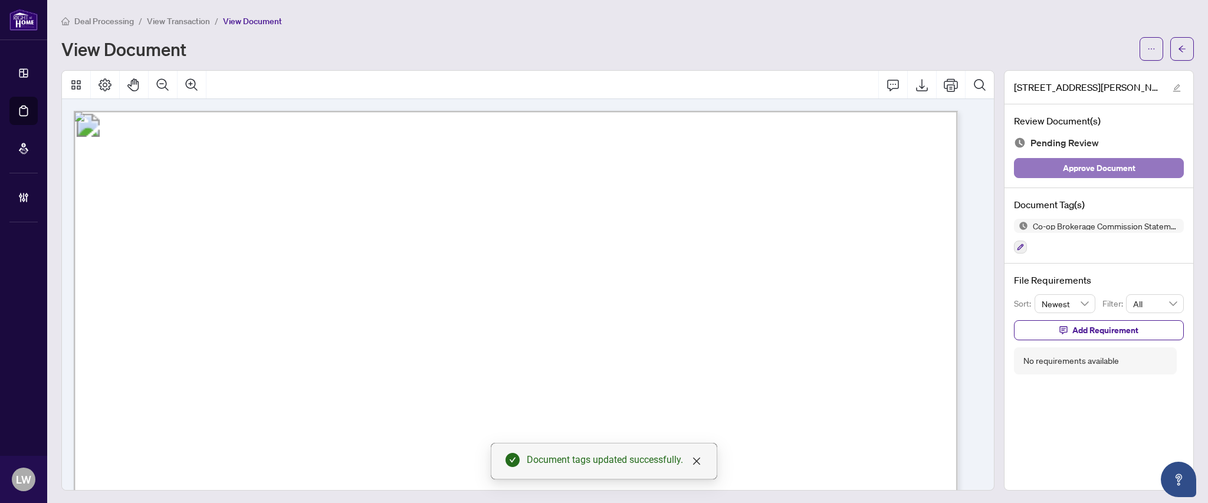
click at [1063, 171] on span "Approve Document" at bounding box center [1099, 168] width 73 height 19
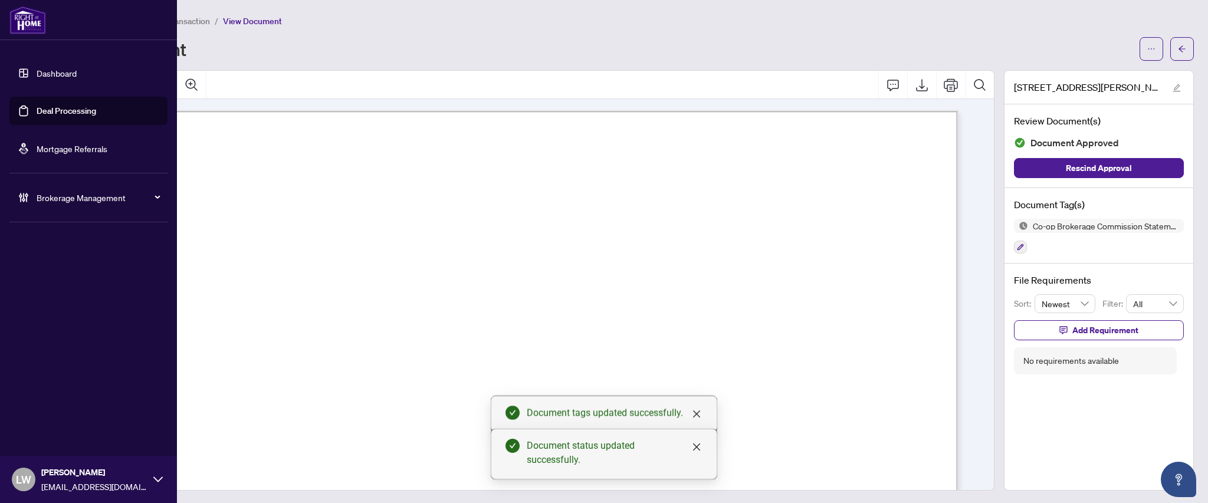
click at [52, 112] on link "Deal Processing" at bounding box center [67, 111] width 60 height 11
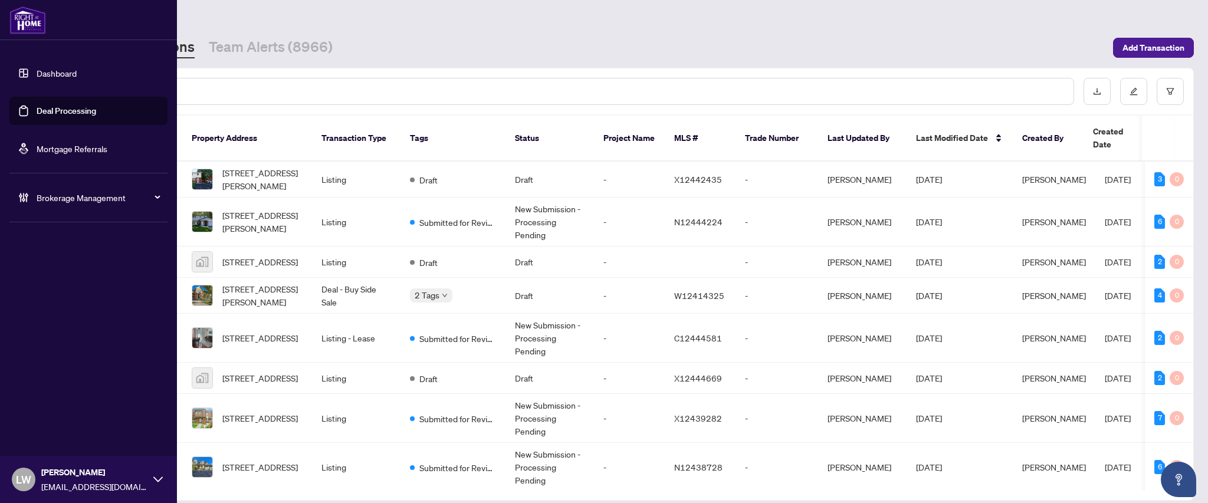
click at [15, 483] on span "LW" at bounding box center [24, 480] width 24 height 24
click at [44, 437] on span "Logout" at bounding box center [47, 434] width 27 height 19
